Goal: Transaction & Acquisition: Purchase product/service

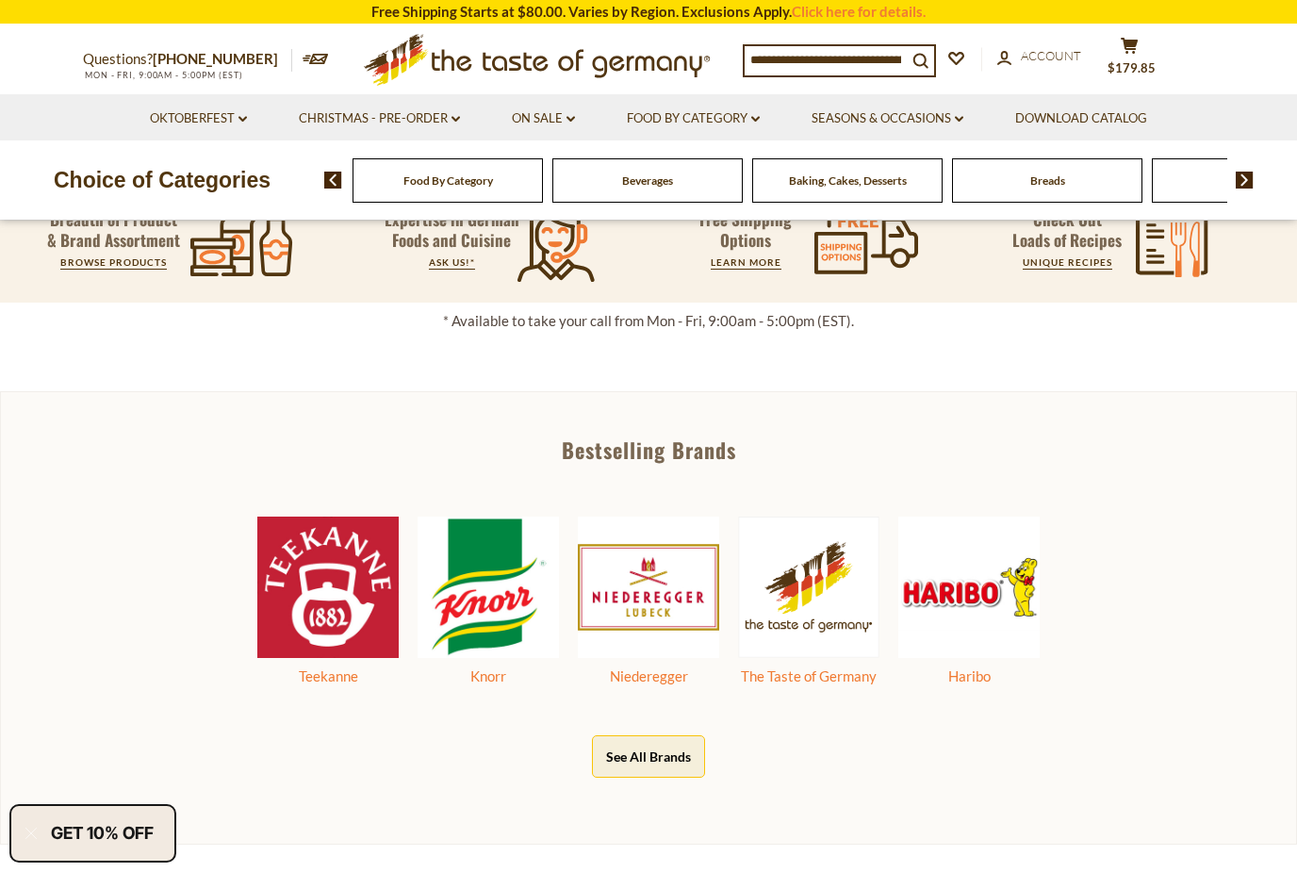
click at [1108, 41] on button "cart $179.85" at bounding box center [1129, 60] width 57 height 47
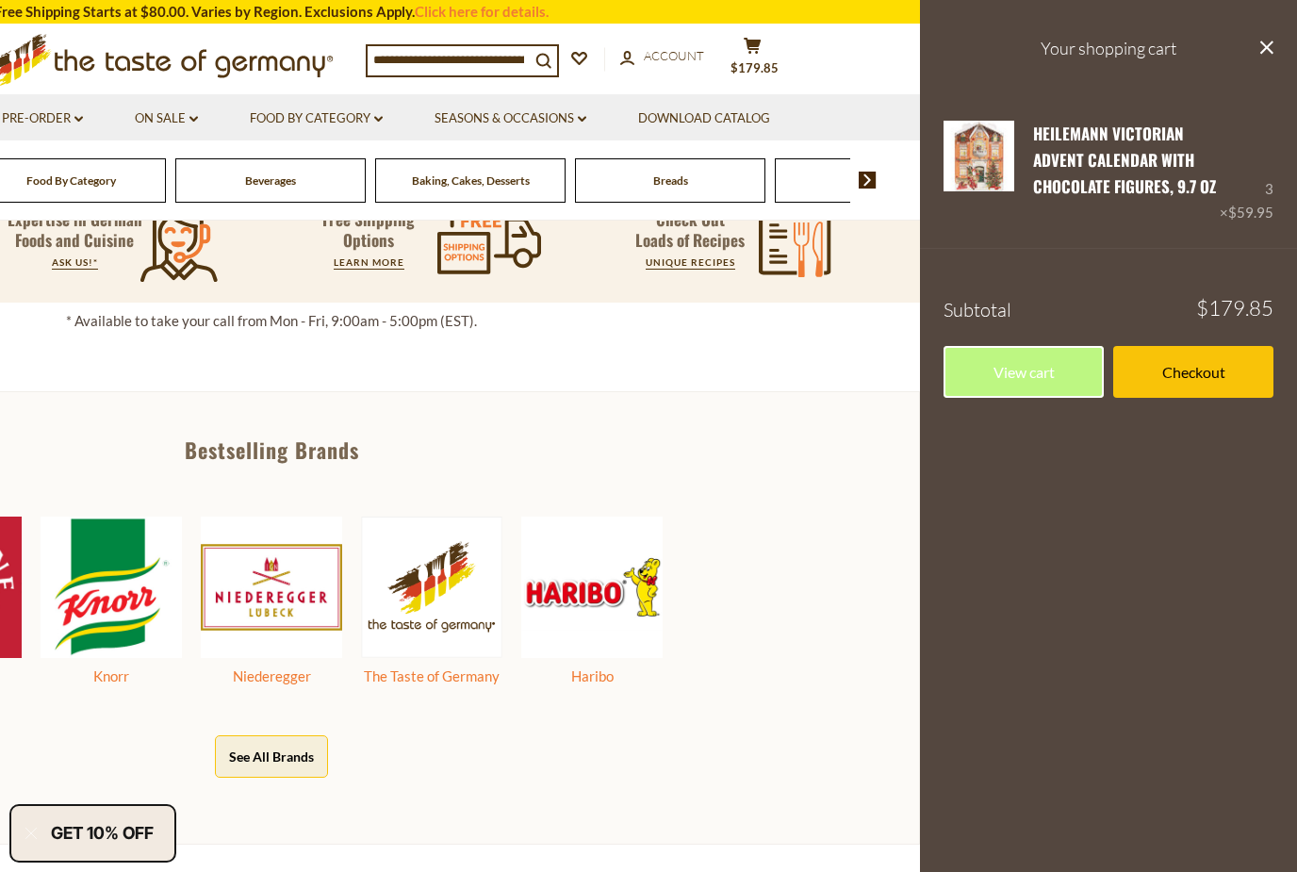
click at [1244, 389] on link "Checkout" at bounding box center [1193, 372] width 160 height 52
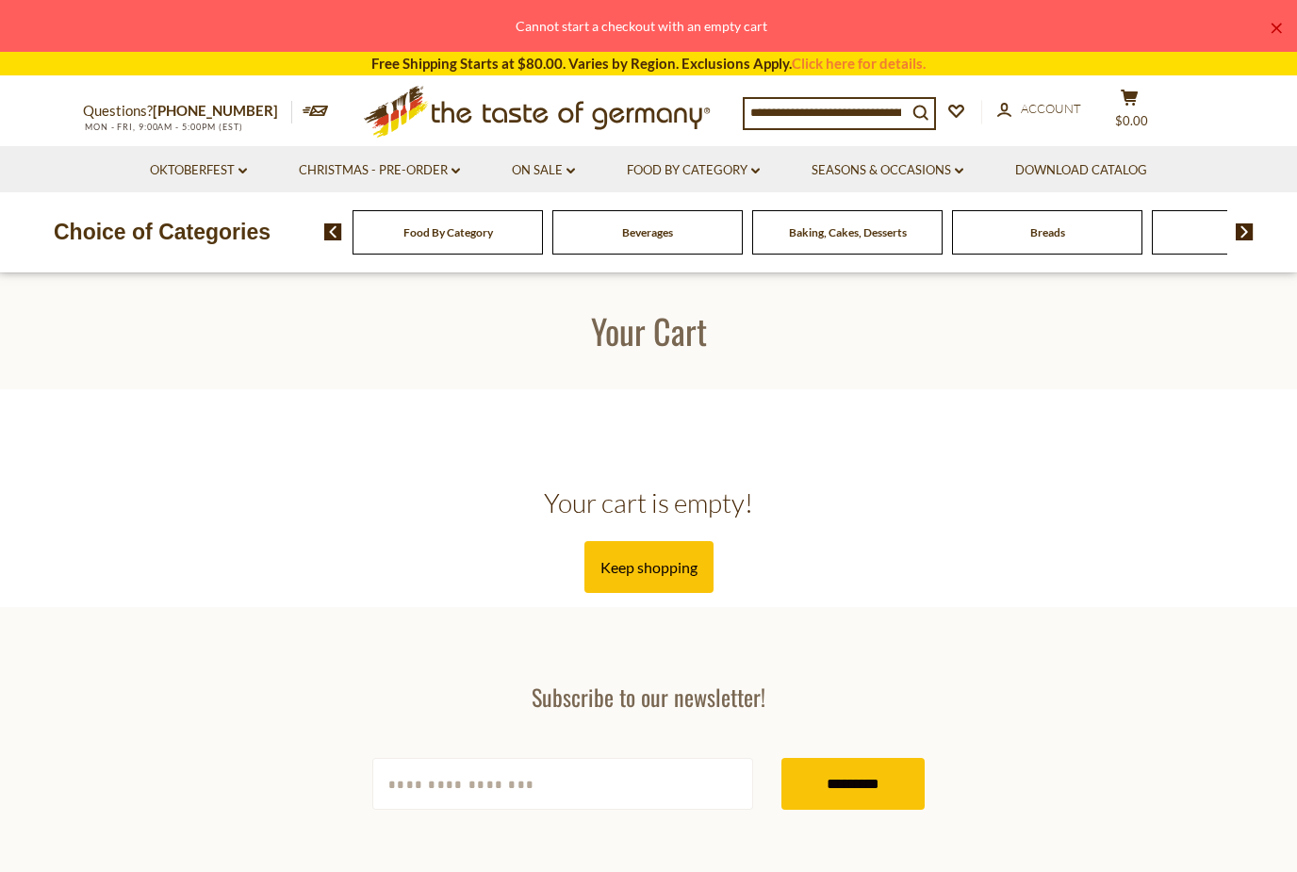
click at [415, 173] on link "Christmas - PRE-ORDER dropdown_arrow" at bounding box center [379, 170] width 161 height 21
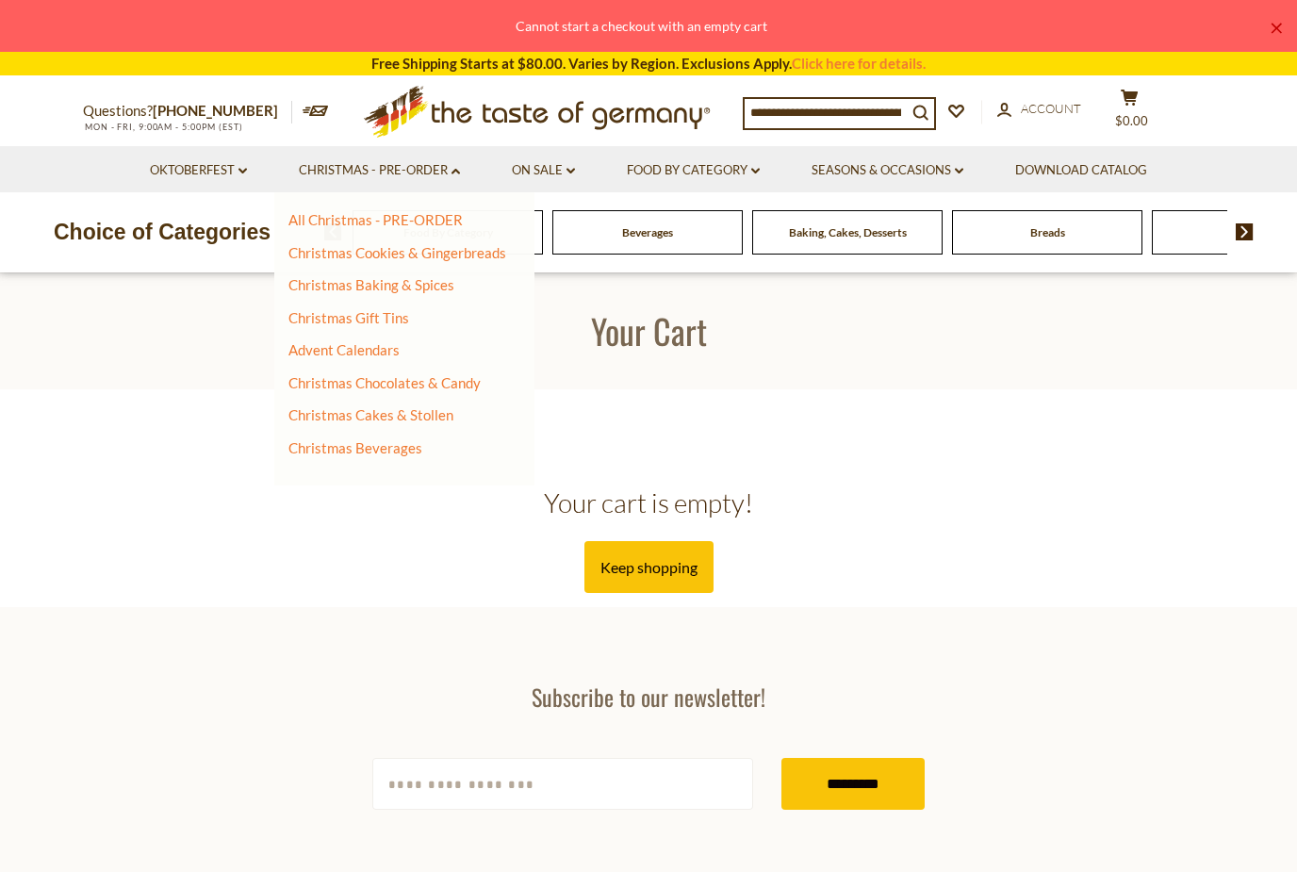
click at [380, 354] on link "Advent Calendars" at bounding box center [343, 349] width 111 height 17
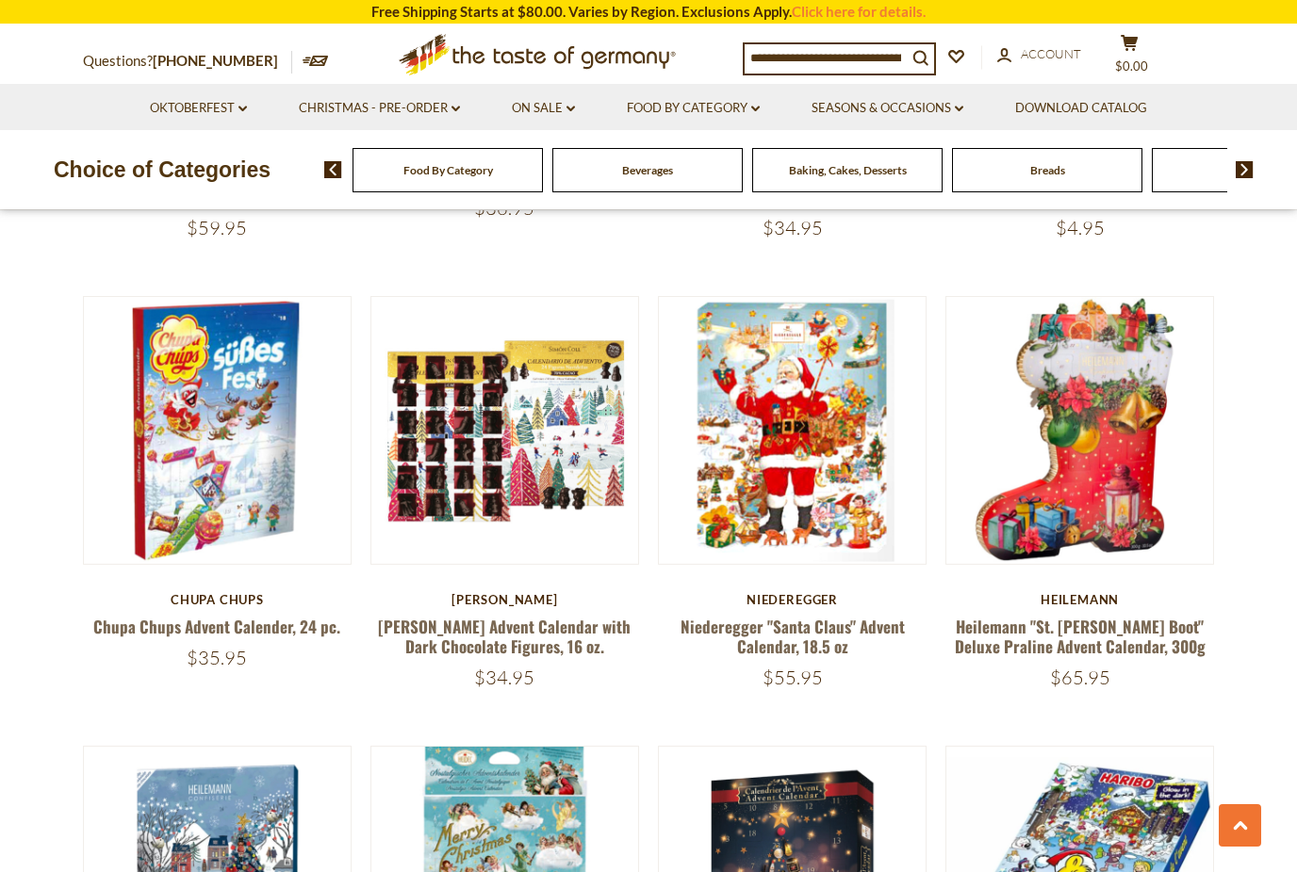
scroll to position [1538, 0]
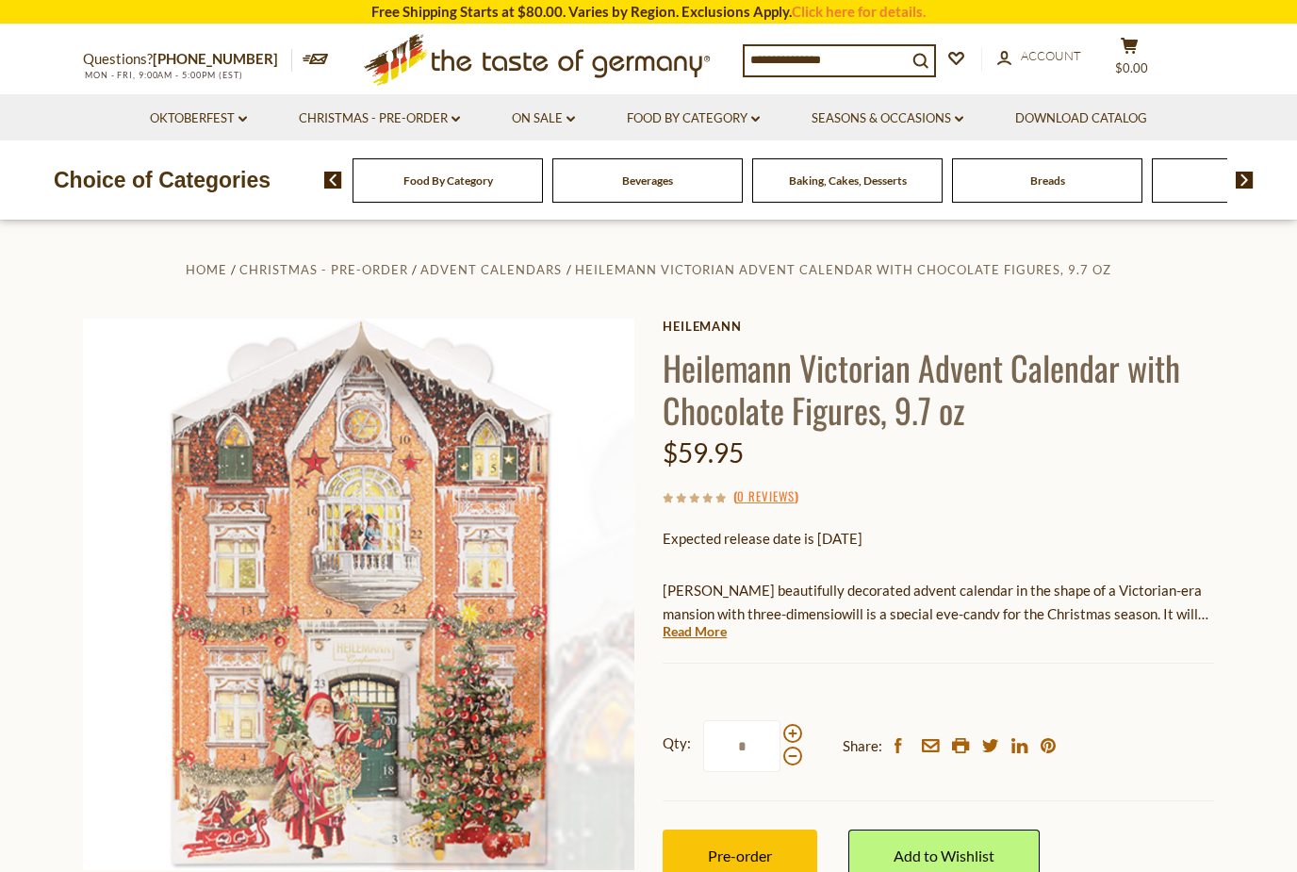
scroll to position [69, 0]
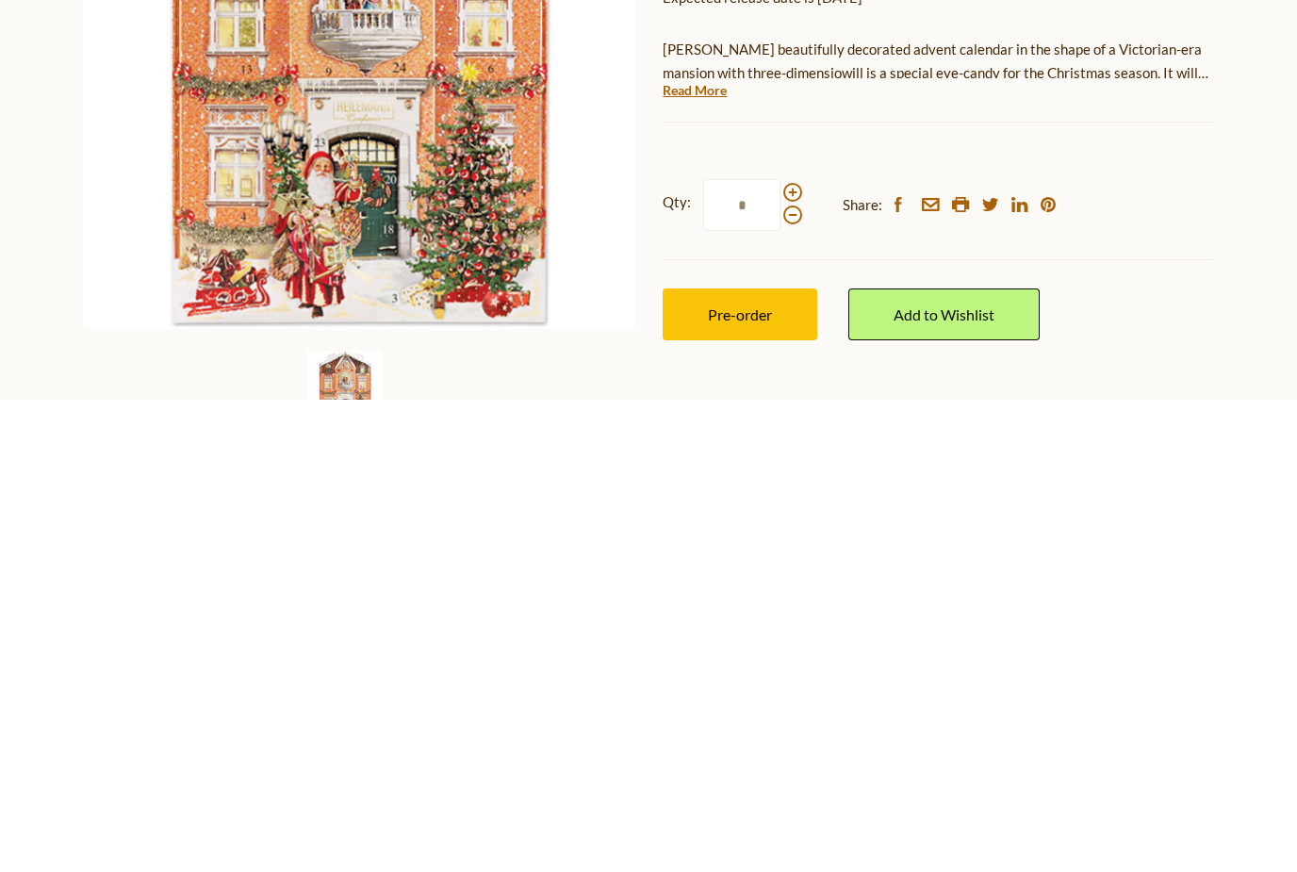
click at [701, 553] on link "Read More" at bounding box center [695, 562] width 64 height 19
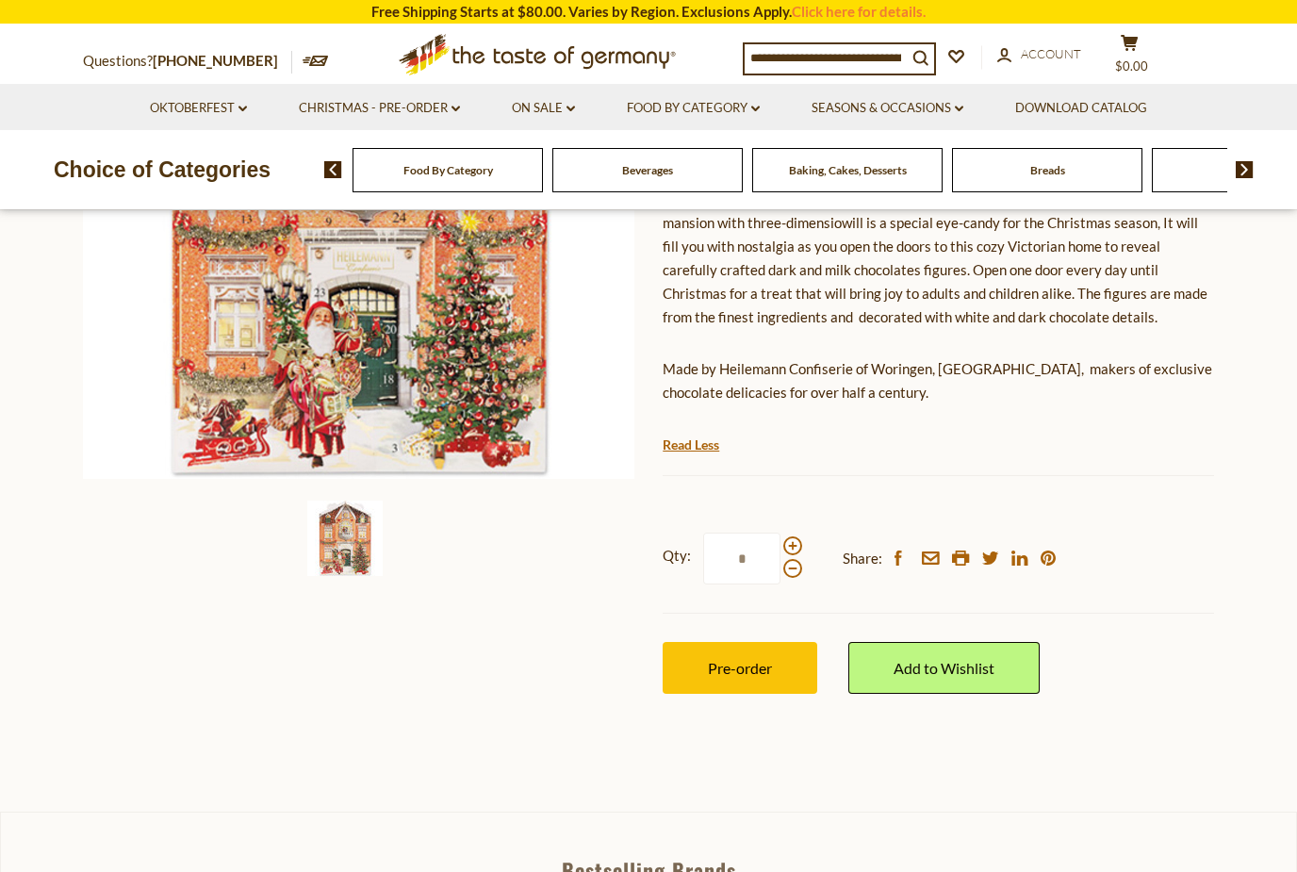
scroll to position [408, 0]
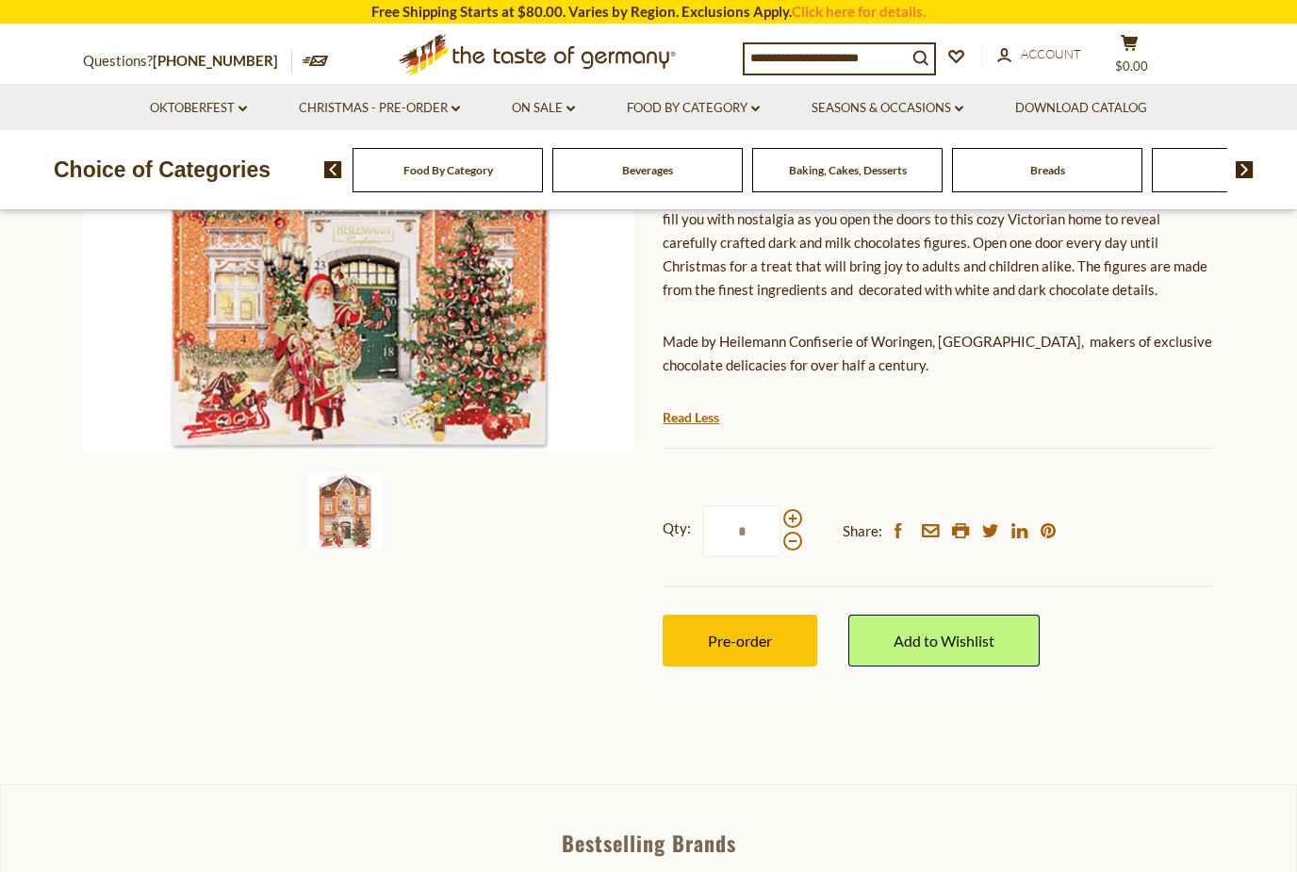
click at [792, 509] on span at bounding box center [792, 518] width 19 height 19
click at [781, 505] on input "*" at bounding box center [741, 531] width 77 height 52
type input "*"
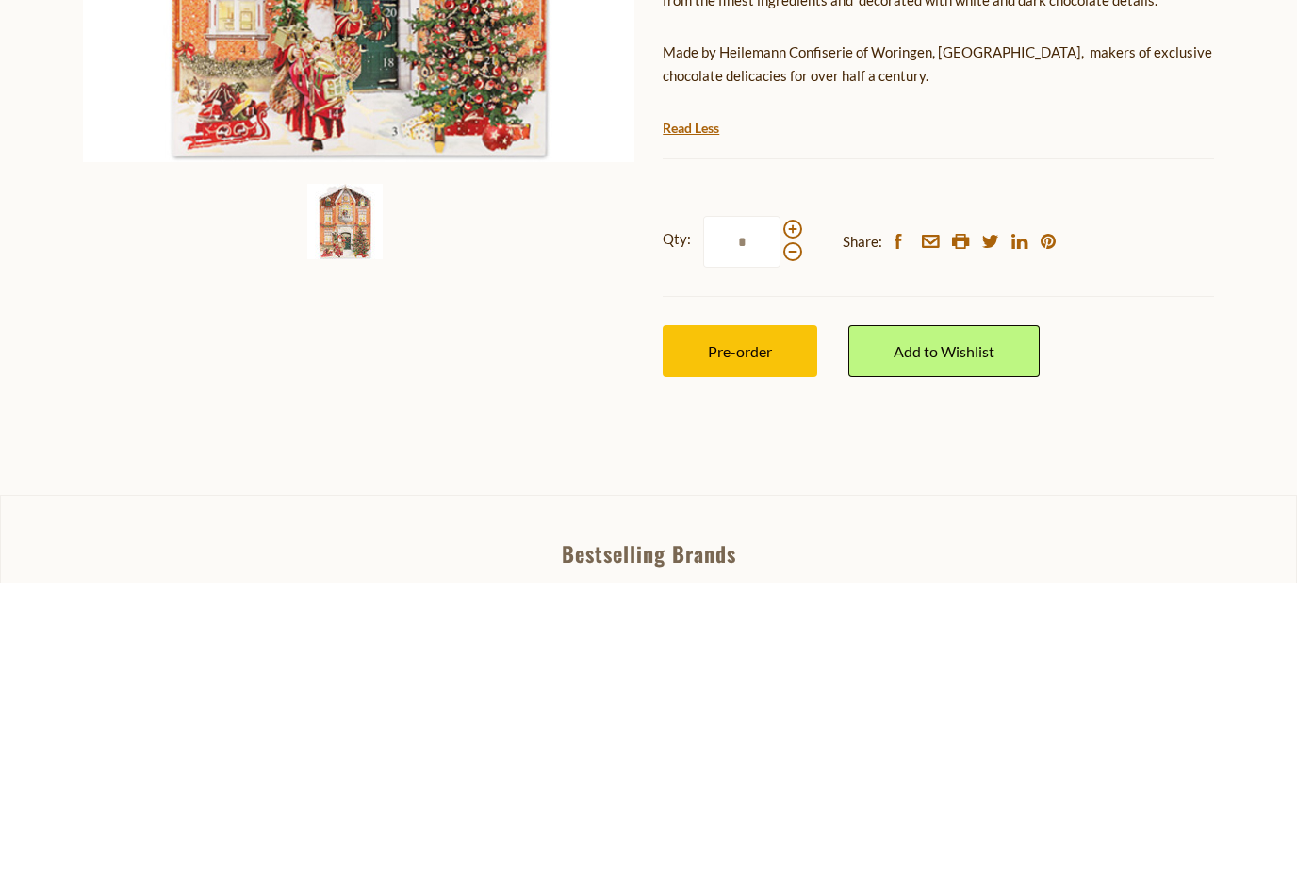
click at [756, 633] on span "Pre-order" at bounding box center [740, 642] width 64 height 18
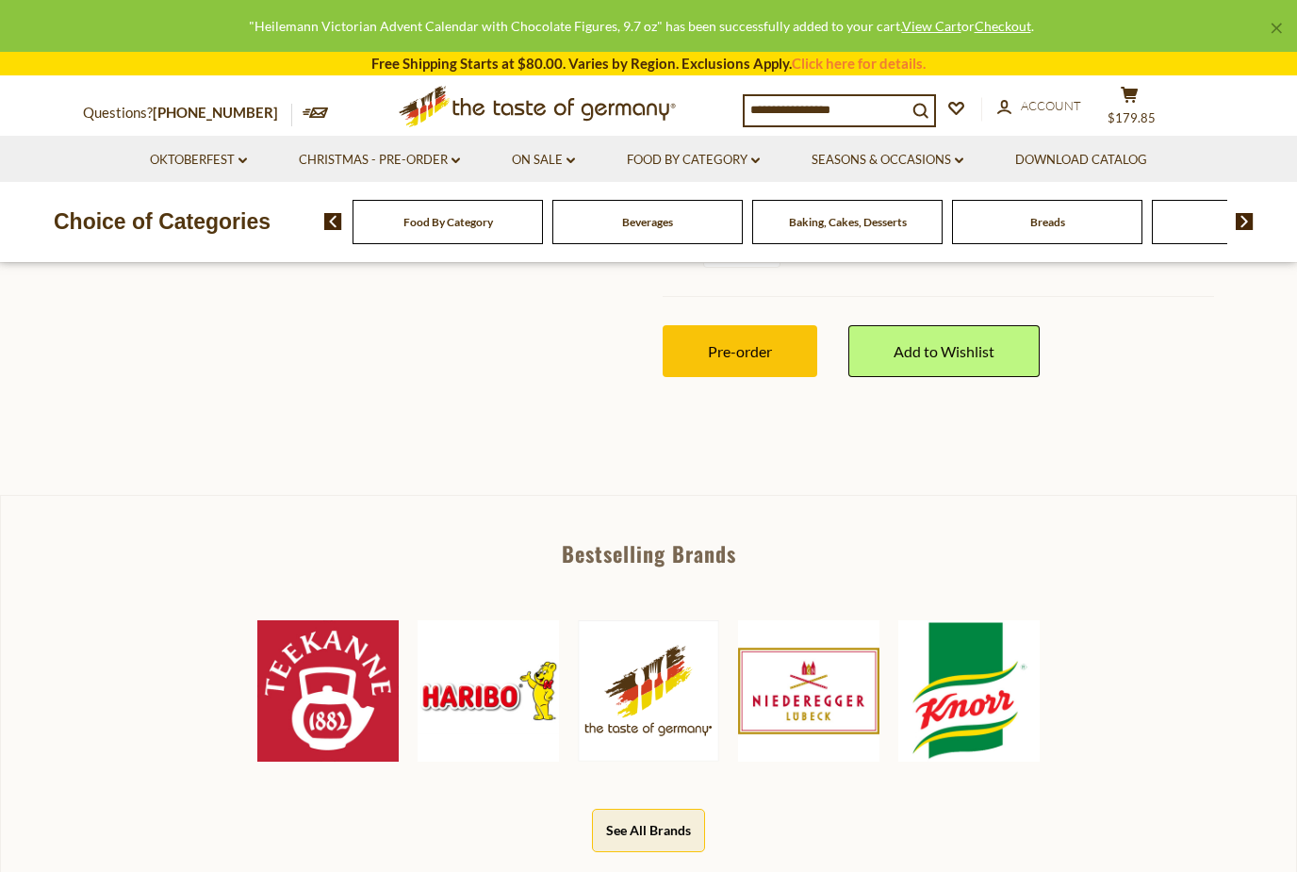
click at [1143, 101] on button "cart $179.85" at bounding box center [1129, 109] width 57 height 47
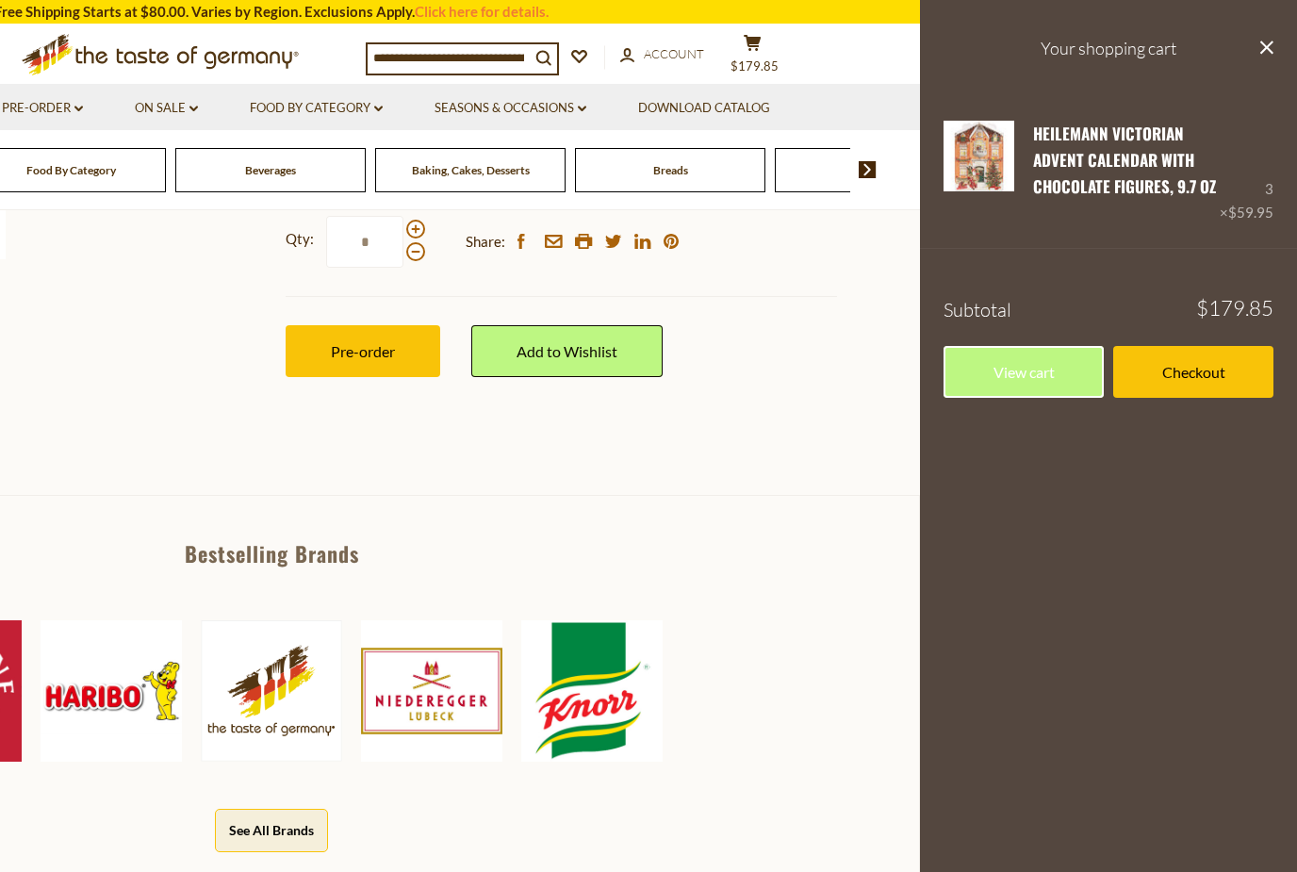
click at [1204, 380] on link "Checkout" at bounding box center [1193, 372] width 160 height 52
